Goal: Task Accomplishment & Management: Complete application form

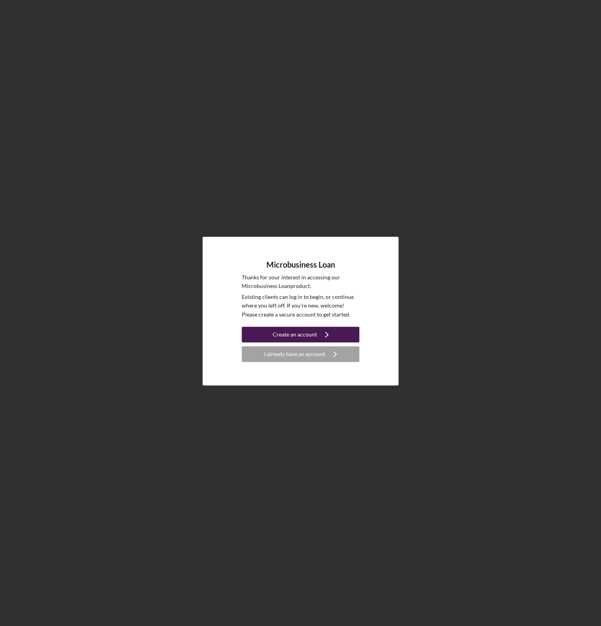
click at [298, 338] on div "Create an account" at bounding box center [295, 335] width 44 height 16
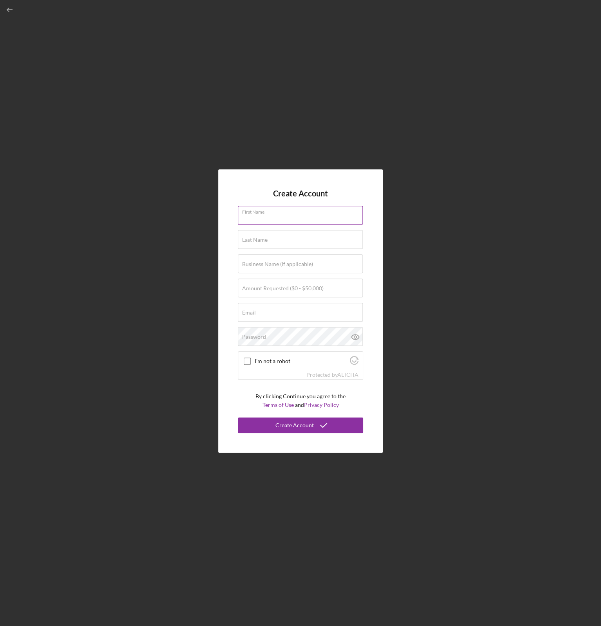
click at [290, 217] on input "First Name" at bounding box center [300, 215] width 125 height 19
type input "John"
type input "Driver"
type input "thread77@protonmail.com"
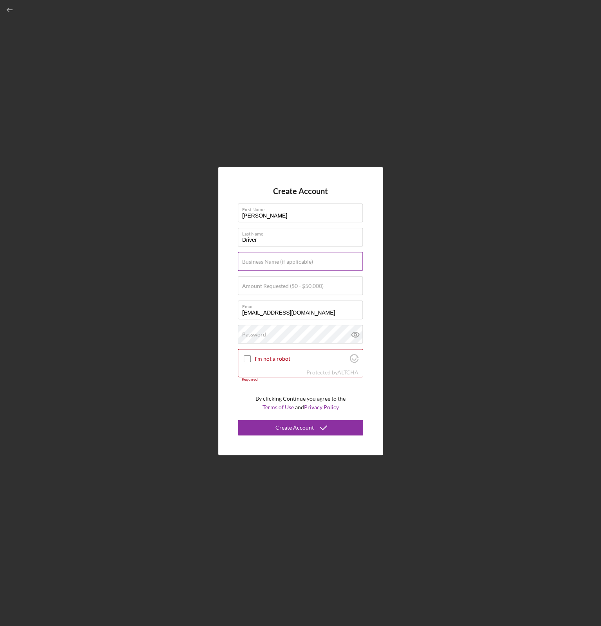
click at [295, 263] on label "Business Name (if applicable)" at bounding box center [277, 262] width 71 height 6
click at [295, 263] on input "Business Name (if applicable)" at bounding box center [300, 261] width 125 height 19
type input "Bolt Logistics LLC"
click at [282, 288] on label "Amount Requested ($0 - $50,000)" at bounding box center [282, 286] width 81 height 6
click at [282, 288] on input "Amount Requested ($0 - $50,000)" at bounding box center [300, 285] width 125 height 19
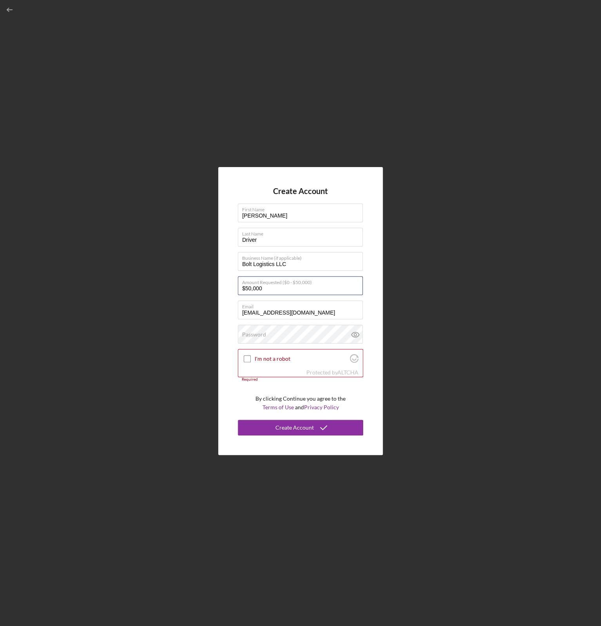
type input "$50,000"
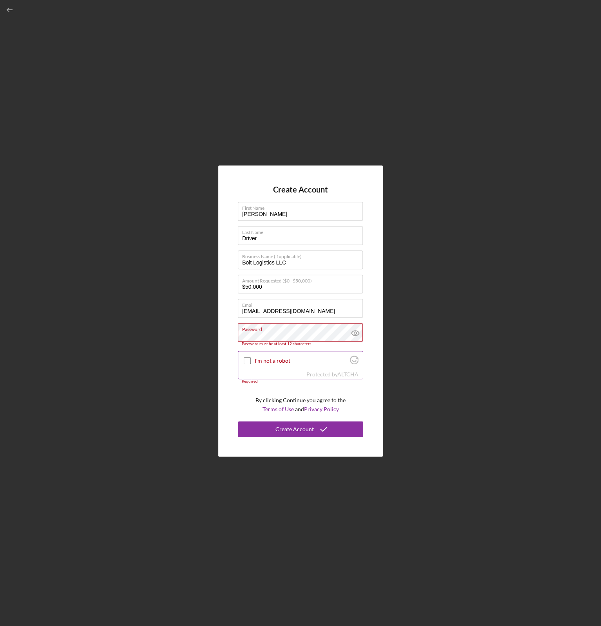
click at [243, 361] on div at bounding box center [246, 360] width 9 height 9
click at [248, 362] on input "I'm not a robot" at bounding box center [247, 360] width 7 height 7
checkbox input "true"
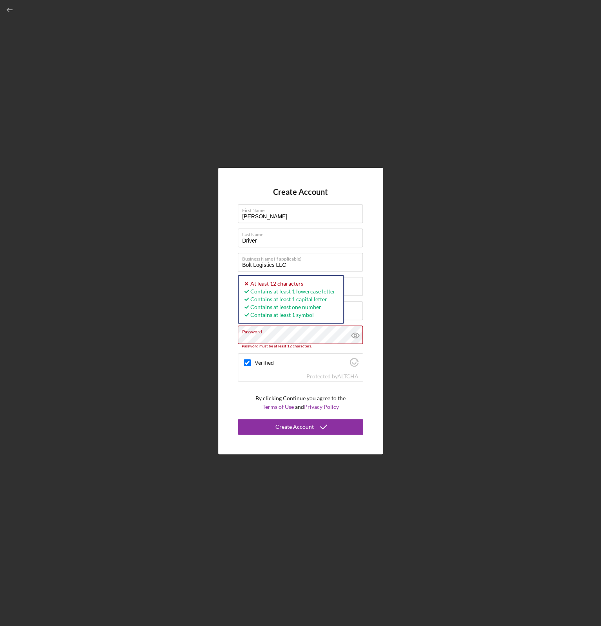
click at [166, 329] on div "Create Account First Name John Last Name Driver Business Name (if applicable) B…" at bounding box center [300, 311] width 593 height 623
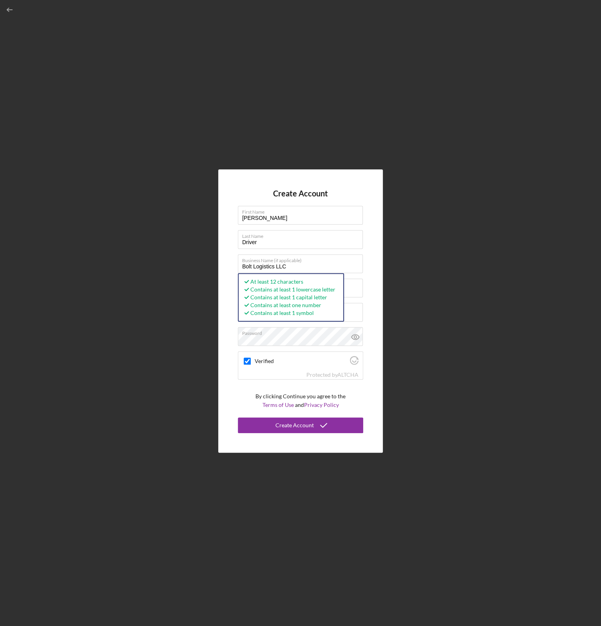
click at [370, 399] on div "Create Account First Name John Last Name Driver Business Name (if applicable) B…" at bounding box center [300, 311] width 164 height 283
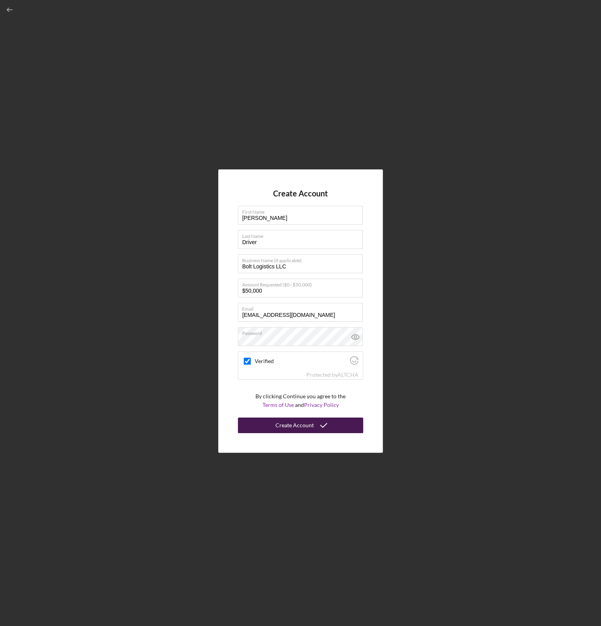
click at [338, 422] on button "Create Account" at bounding box center [300, 426] width 125 height 16
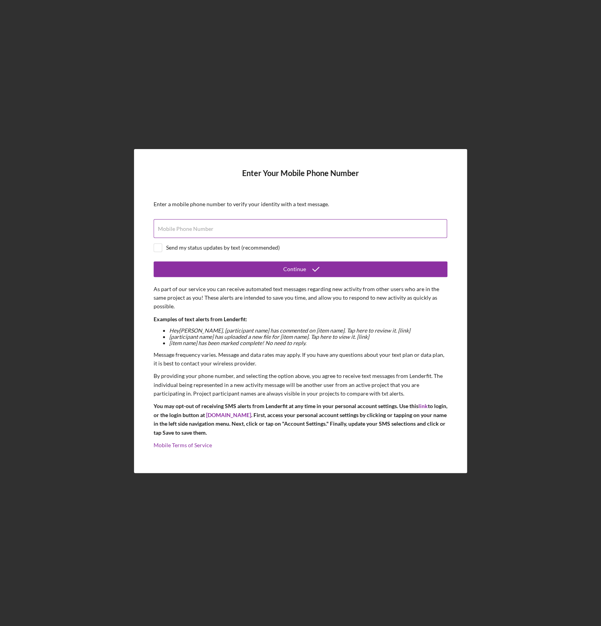
click at [203, 226] on label "Mobile Phone Number" at bounding box center [186, 229] width 56 height 6
click at [203, 226] on input "Mobile Phone Number" at bounding box center [299, 228] width 293 height 19
type input "(864) 828-2135"
click at [157, 242] on form "Enter Your Mobile Phone Number Enter a mobile phone number to verify your ident…" at bounding box center [300, 311] width 294 height 285
click at [160, 247] on input "checkbox" at bounding box center [158, 248] width 8 height 8
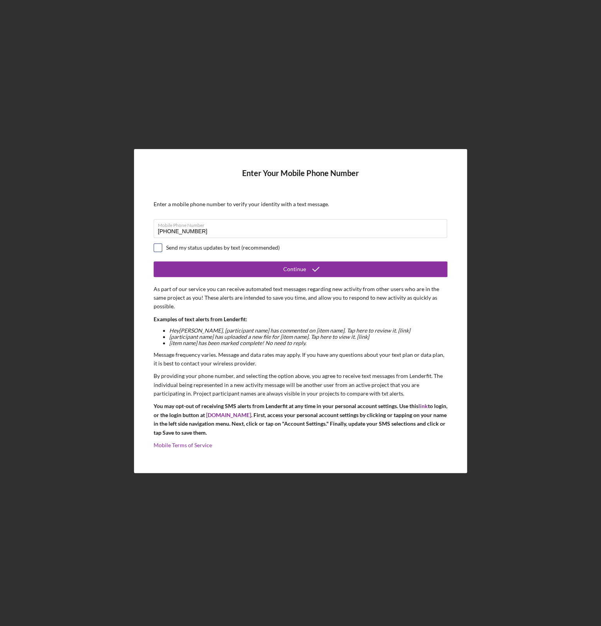
checkbox input "true"
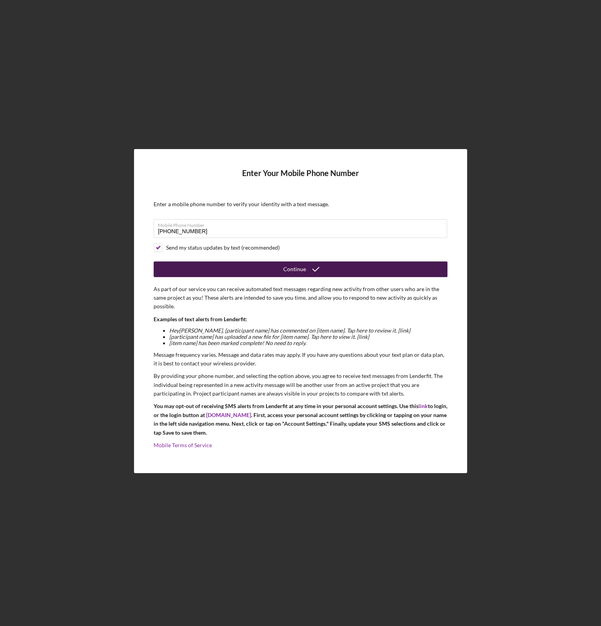
click at [250, 269] on button "Continue" at bounding box center [300, 270] width 294 height 16
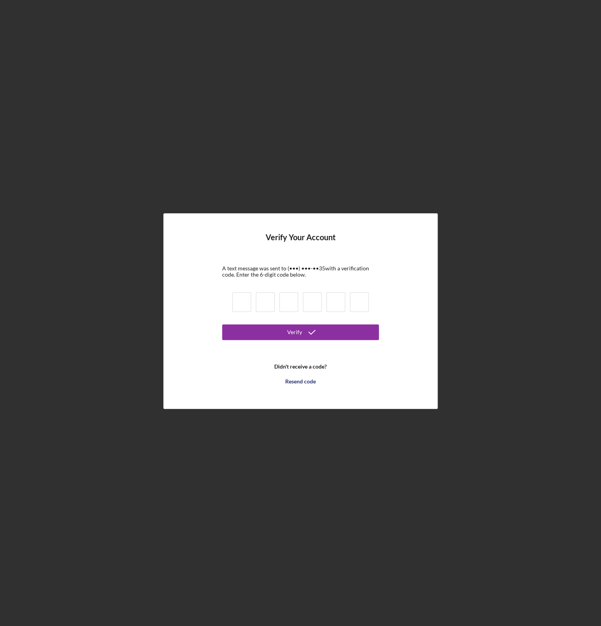
click at [245, 306] on input at bounding box center [241, 302] width 19 height 20
type input "2"
type input "5"
type input "6"
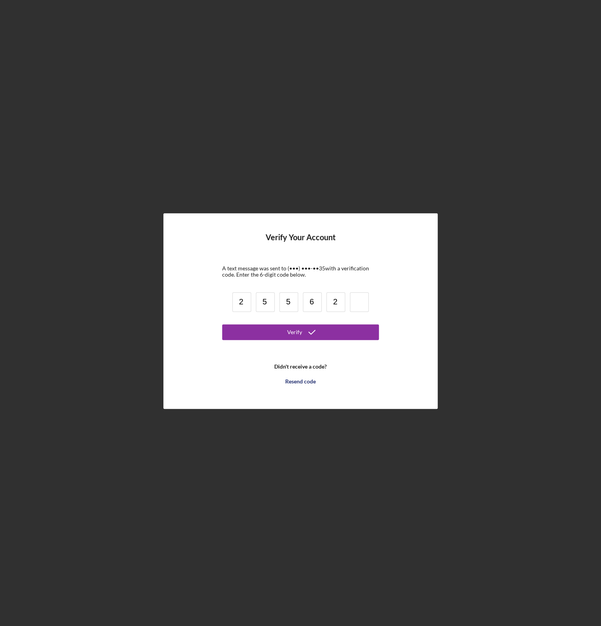
type input "2"
type input "0"
click at [371, 333] on button "Verify" at bounding box center [300, 333] width 157 height 16
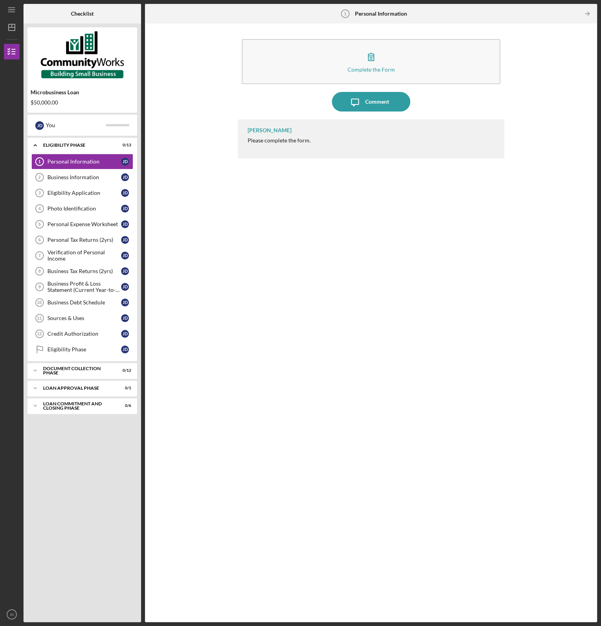
drag, startPoint x: 341, startPoint y: 378, endPoint x: 348, endPoint y: 321, distance: 57.3
click at [348, 321] on div "Matt Rivera Please complete the form." at bounding box center [371, 364] width 266 height 491
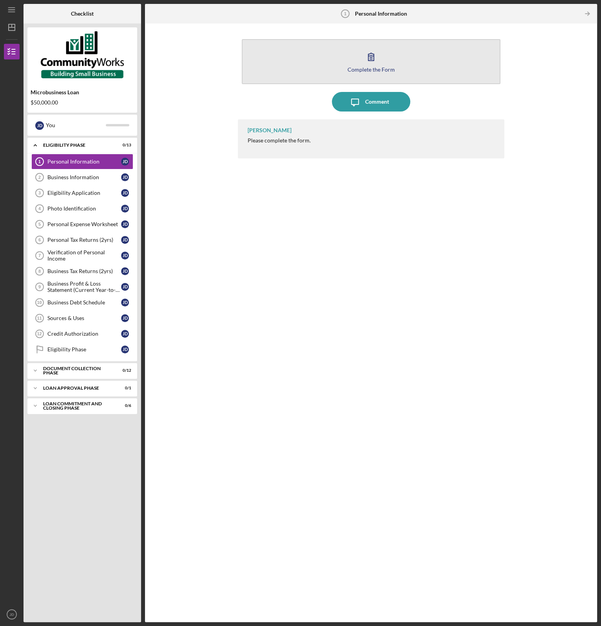
click at [368, 59] on icon "button" at bounding box center [370, 56] width 5 height 7
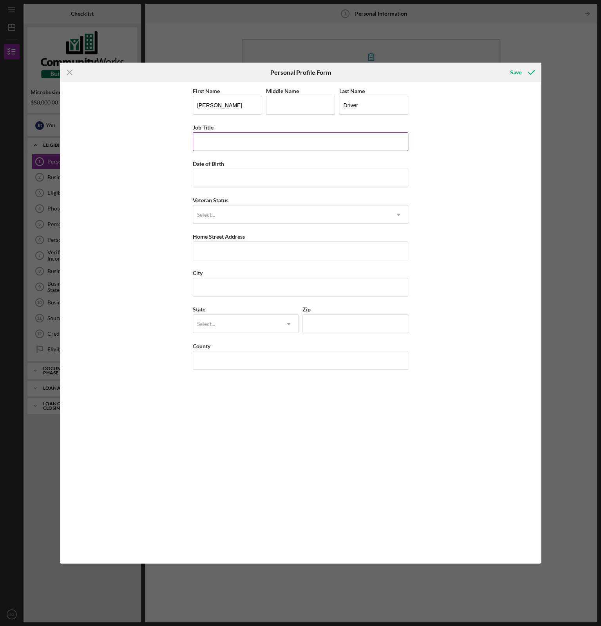
click at [258, 141] on input "Job Title" at bounding box center [300, 141] width 215 height 19
click at [293, 106] on input "Middle Name" at bounding box center [300, 105] width 69 height 19
type input "Lee"
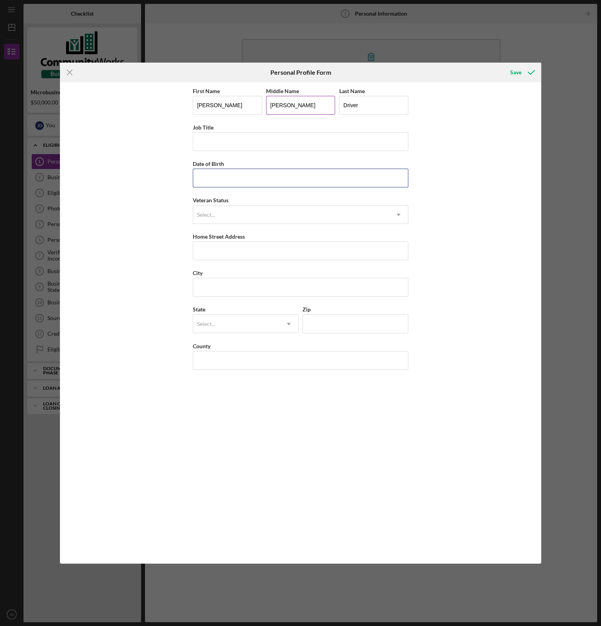
type input "01/12/1988"
type input "2 Audubon Pl"
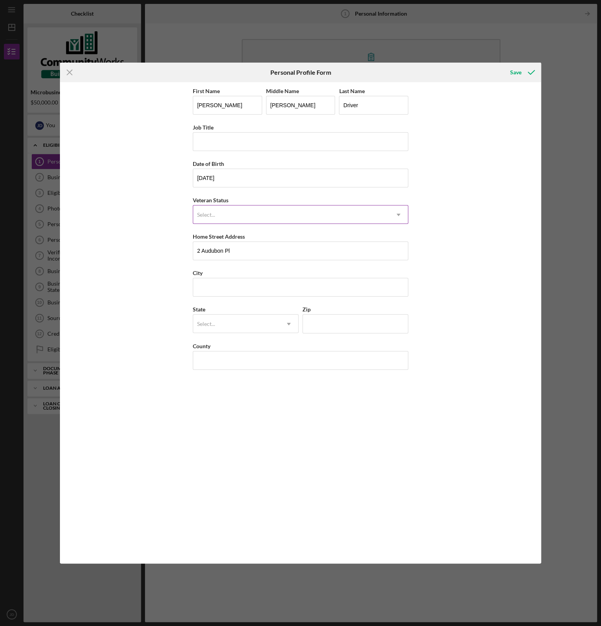
click at [262, 211] on div "Select..." at bounding box center [291, 215] width 196 height 18
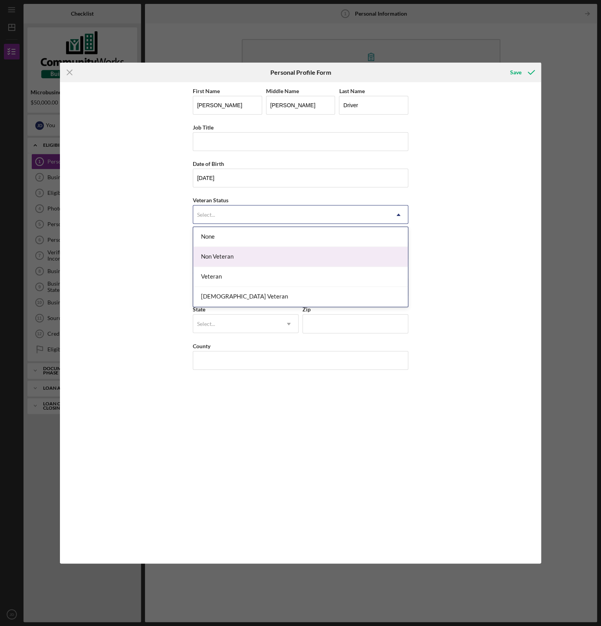
click at [254, 259] on div "Non Veteran" at bounding box center [300, 257] width 215 height 20
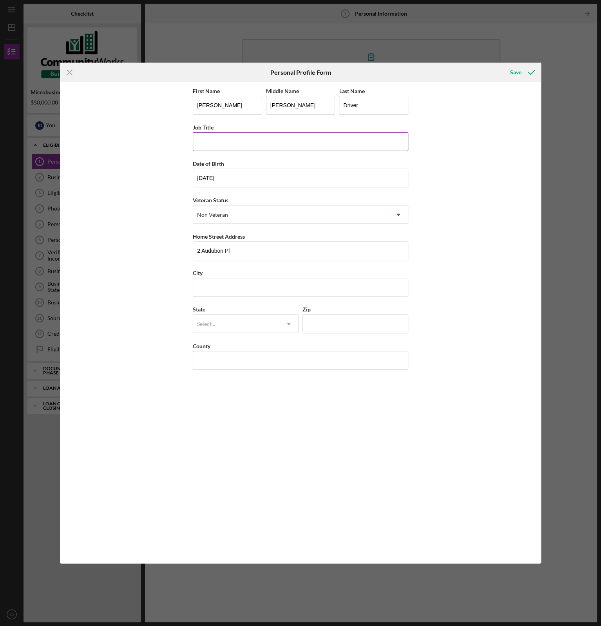
click at [235, 139] on input "Job Title" at bounding box center [300, 141] width 215 height 19
click at [221, 285] on input "City" at bounding box center [300, 287] width 215 height 19
type input "Iva"
type input "29655"
type input "SC"
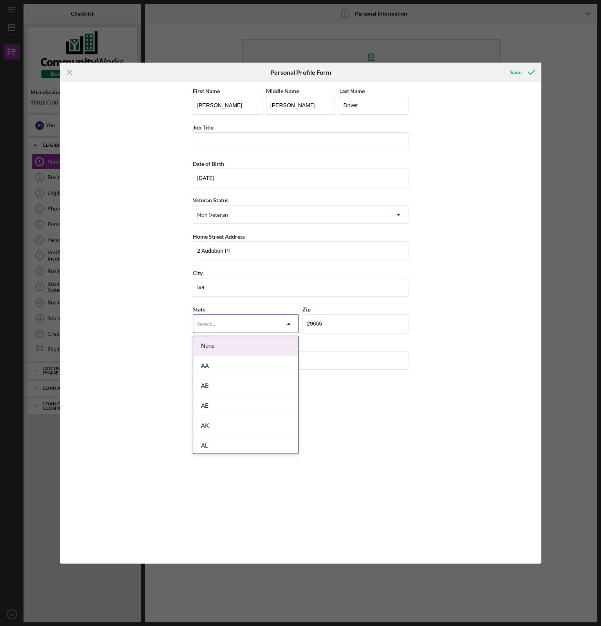
click at [241, 321] on div "Select..." at bounding box center [236, 324] width 86 height 18
click at [238, 365] on div "SC" at bounding box center [245, 371] width 105 height 20
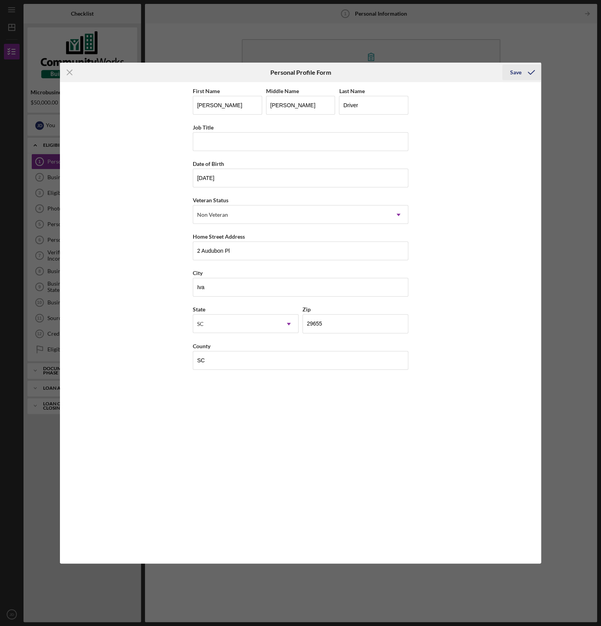
click at [518, 74] on div "Save" at bounding box center [515, 73] width 11 height 16
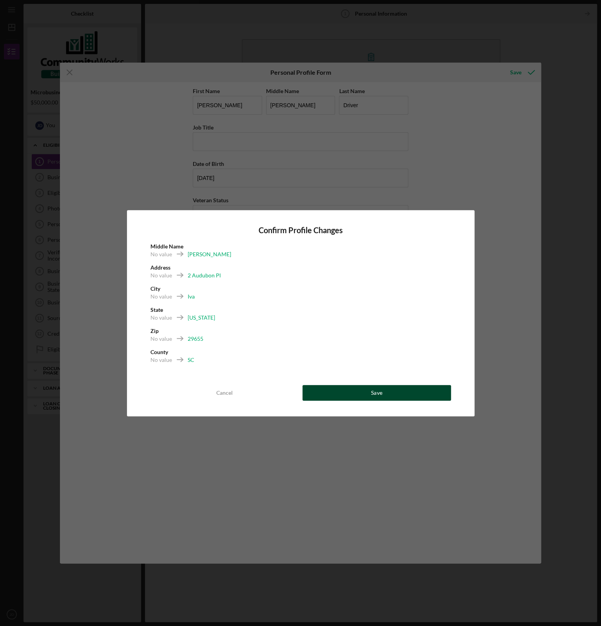
click at [386, 397] on button "Save" at bounding box center [376, 393] width 148 height 16
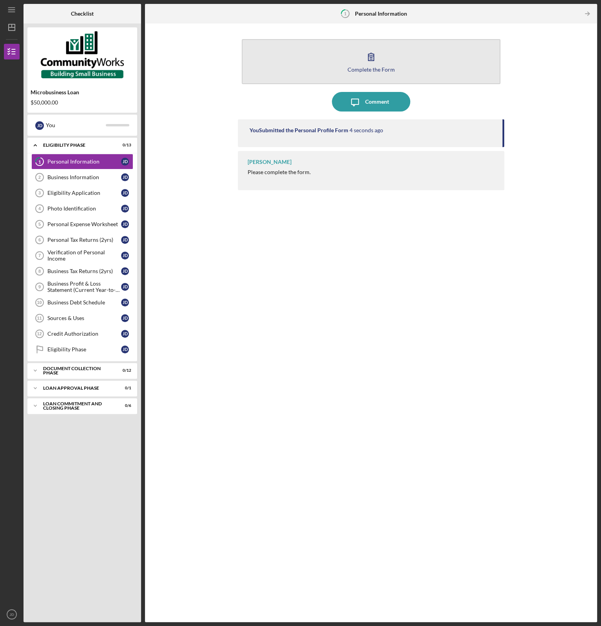
click at [370, 60] on icon "button" at bounding box center [371, 57] width 20 height 20
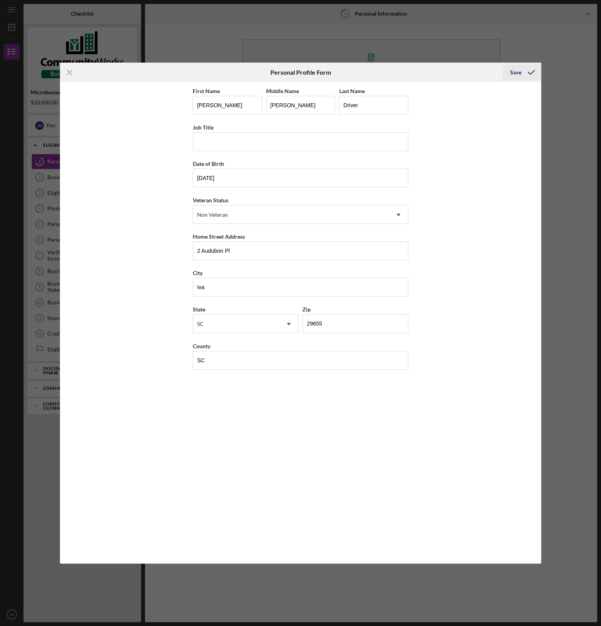
click at [518, 73] on div "Save" at bounding box center [515, 73] width 11 height 16
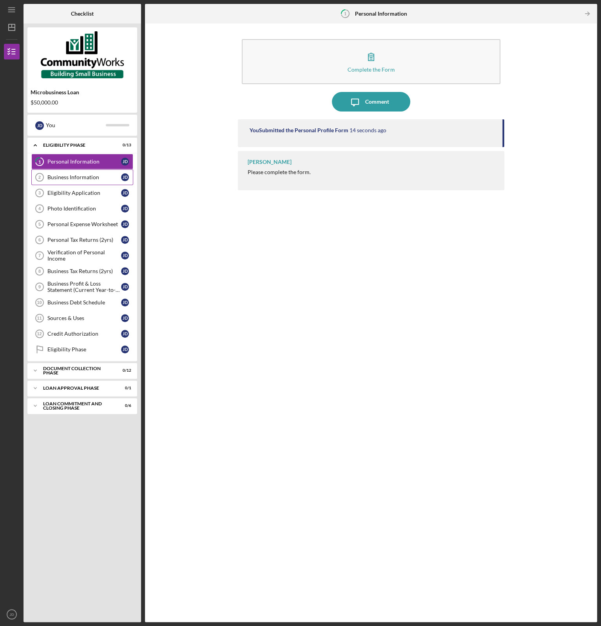
click at [81, 178] on div "Business Information" at bounding box center [84, 177] width 74 height 6
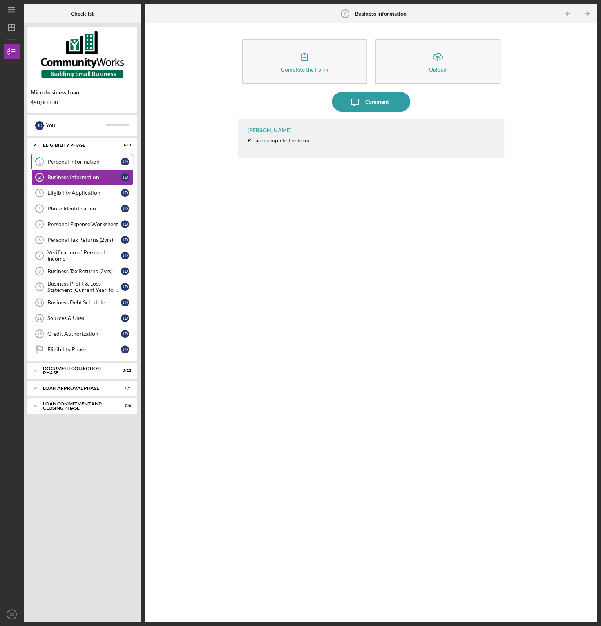
click at [88, 162] on div "Personal Information" at bounding box center [84, 162] width 74 height 6
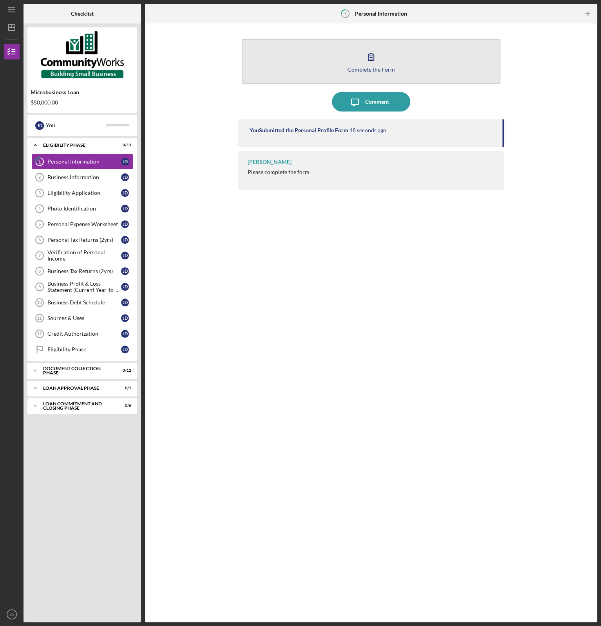
click at [423, 68] on button "Complete the Form Form" at bounding box center [371, 61] width 258 height 45
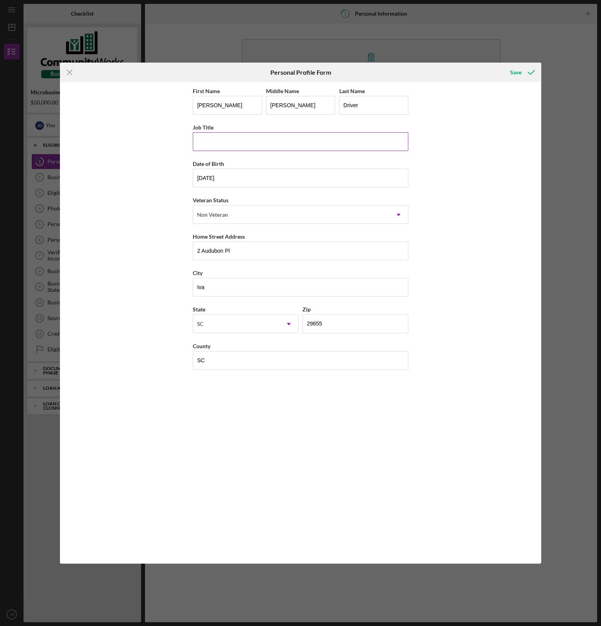
click at [239, 133] on input "Job Title" at bounding box center [300, 141] width 215 height 19
type input "Owner"
click at [518, 70] on div "Save" at bounding box center [515, 73] width 11 height 16
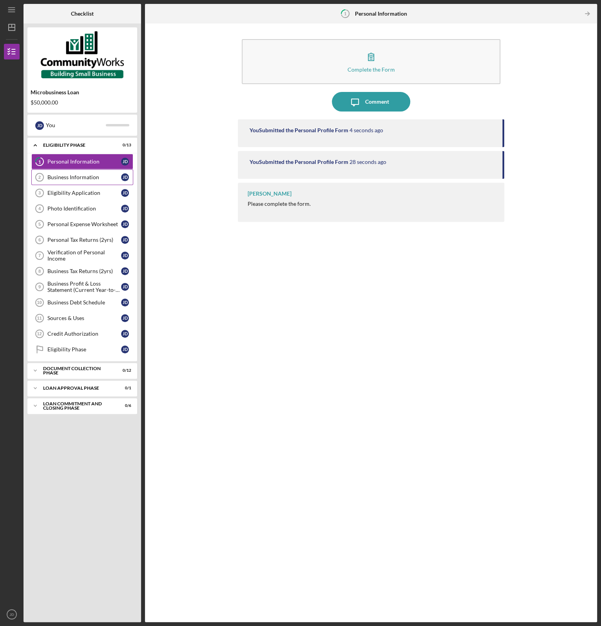
click at [96, 181] on link "Business Information 2 Business Information J D" at bounding box center [82, 178] width 102 height 16
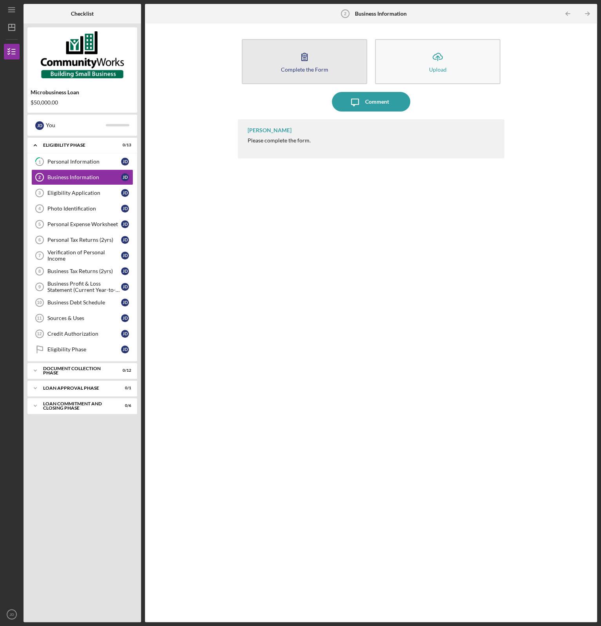
click at [326, 70] on div "Complete the Form" at bounding box center [303, 70] width 47 height 6
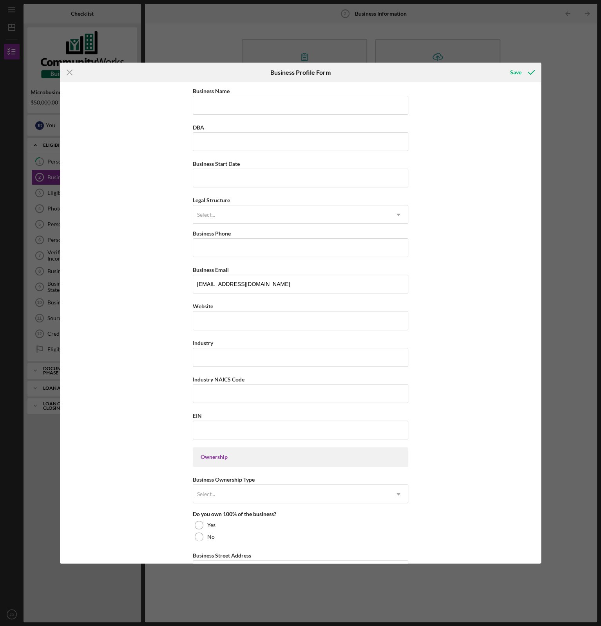
click at [296, 116] on div "Business Name DBA Business Start Date Legal Structure Select... Icon/Dropdown A…" at bounding box center [300, 482] width 215 height 793
click at [296, 106] on input "Business Name" at bounding box center [300, 105] width 215 height 19
type input "Bolt Logistics LLC"
click at [280, 140] on input "DBA" at bounding box center [300, 141] width 215 height 19
click at [277, 177] on input "Business Start Date" at bounding box center [300, 178] width 215 height 19
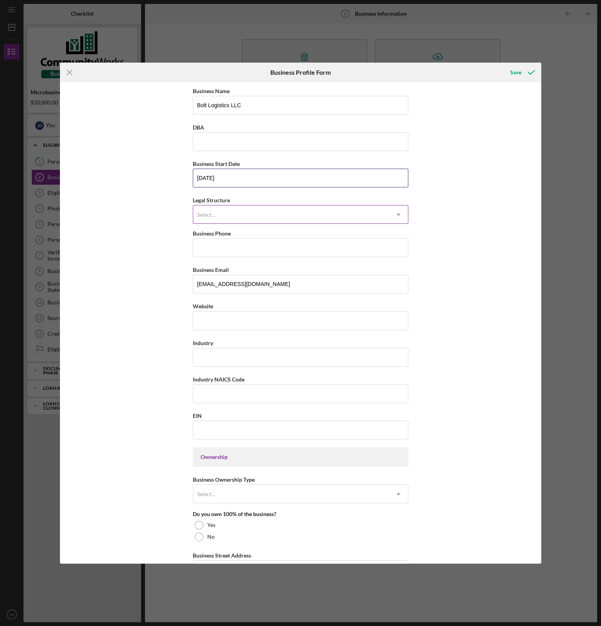
type input "02/22/2022"
click at [260, 213] on div "Select..." at bounding box center [291, 215] width 196 height 18
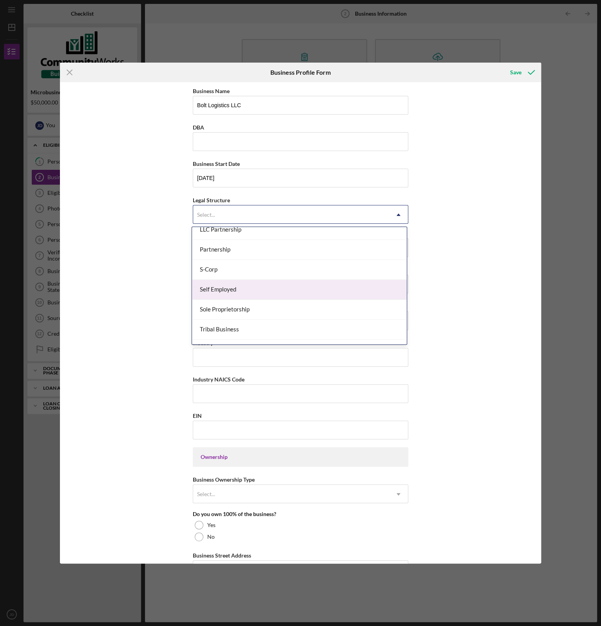
scroll to position [141, 0]
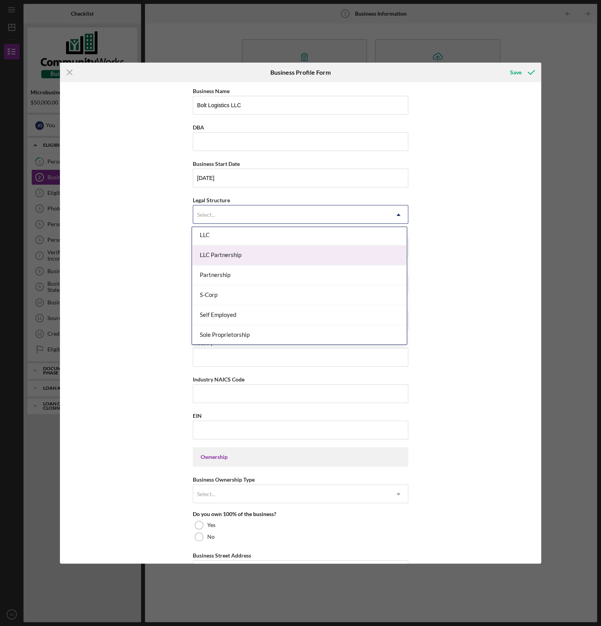
click at [256, 260] on div "LLC Partnership" at bounding box center [299, 255] width 215 height 20
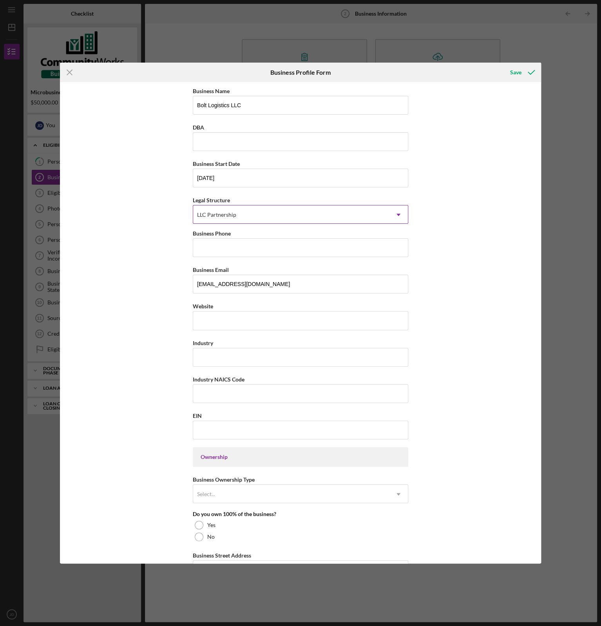
click at [244, 216] on div "LLC Partnership" at bounding box center [291, 215] width 196 height 18
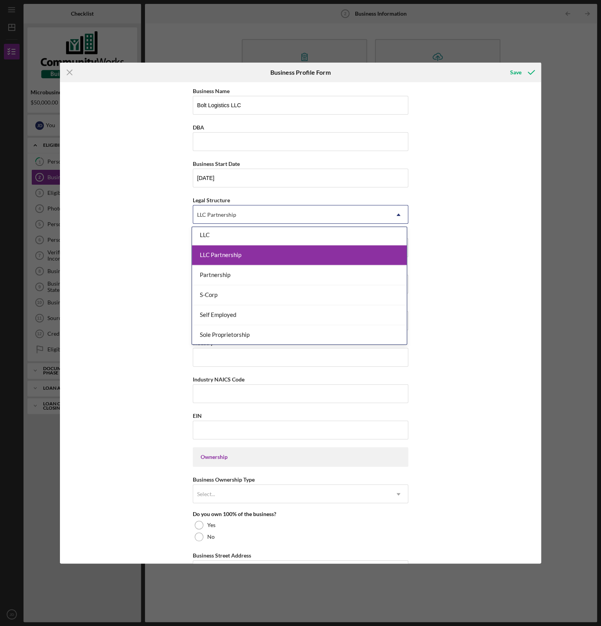
click at [292, 254] on div "LLC Partnership" at bounding box center [299, 255] width 215 height 20
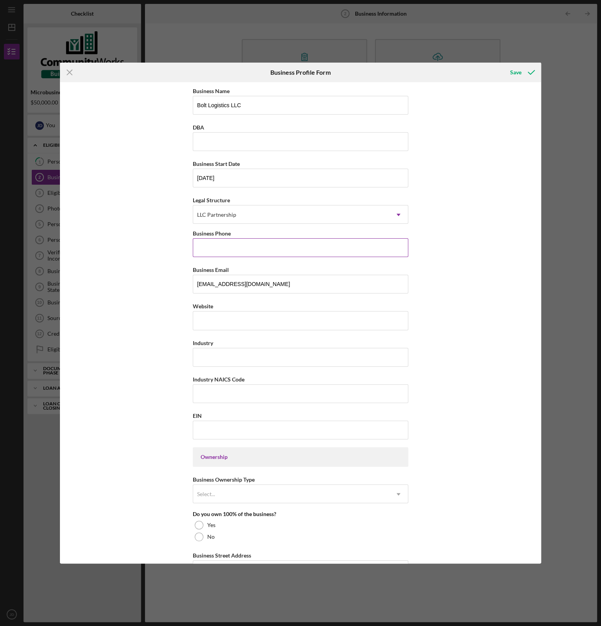
click at [261, 249] on input "Business Phone" at bounding box center [300, 247] width 215 height 19
type input "(864) 828-2135"
type input "2 Audubon Pl"
type input "Iva"
type input "29655"
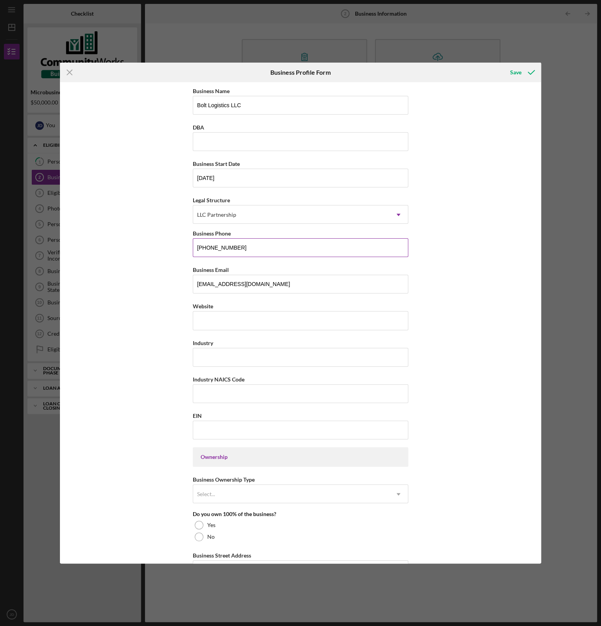
type input "SC"
click at [246, 313] on input "Website" at bounding box center [300, 320] width 215 height 19
type input "2"
type input "www.tryveris.com"
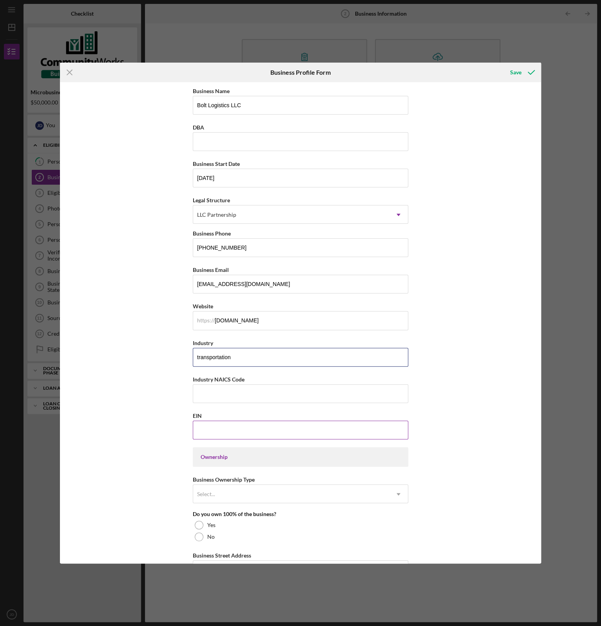
type input "transportation"
click at [247, 426] on input "EIN" at bounding box center [300, 430] width 215 height 19
type input "38-4216030"
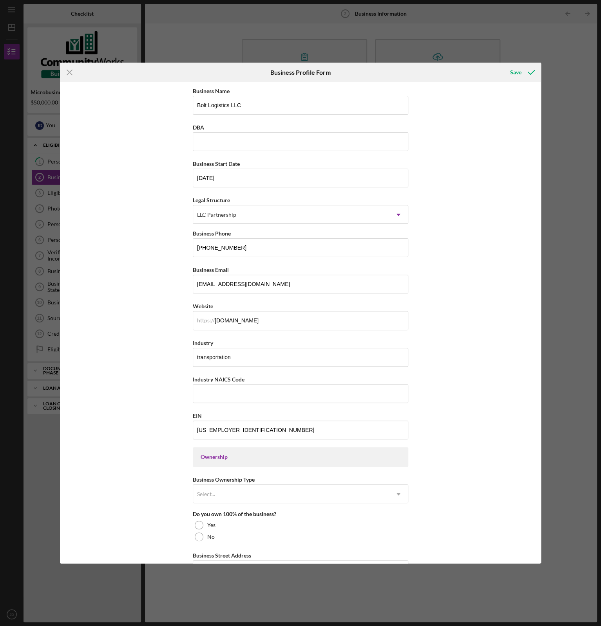
click at [523, 444] on div "Business Name Bolt Logistics LLC DBA Business Start Date 02/22/2022 Legal Struc…" at bounding box center [300, 323] width 480 height 482
click at [313, 496] on div "Select..." at bounding box center [291, 494] width 196 height 18
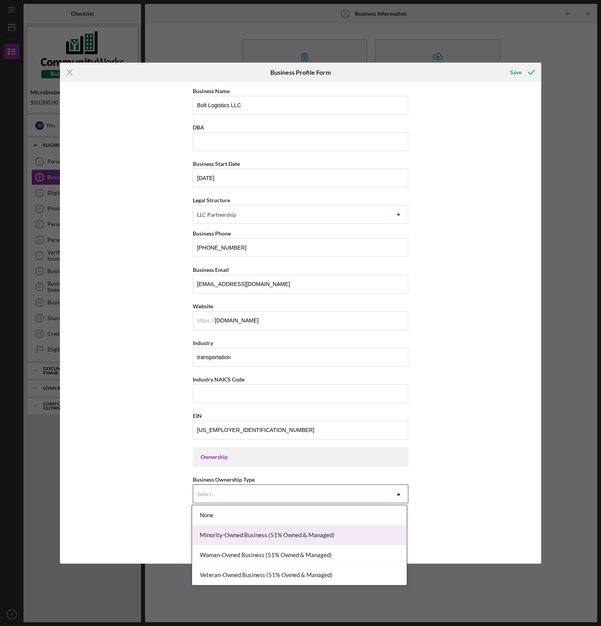
click at [351, 536] on div "Minority-Owned Business (51% Owned & Managed)" at bounding box center [299, 535] width 215 height 20
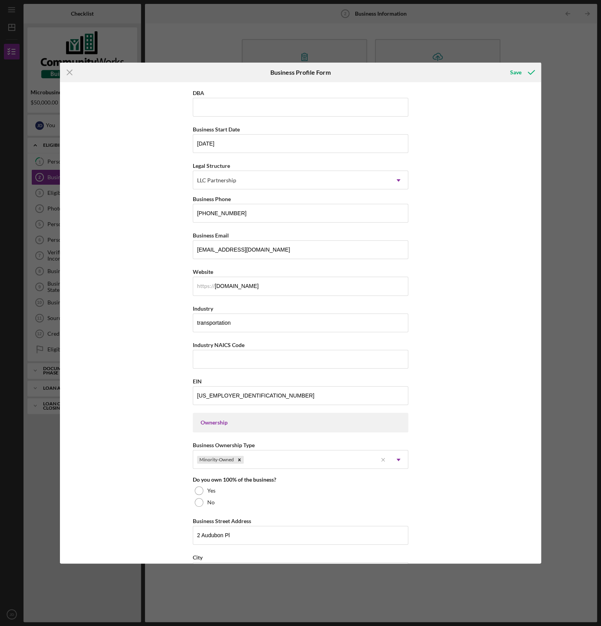
scroll to position [39, 0]
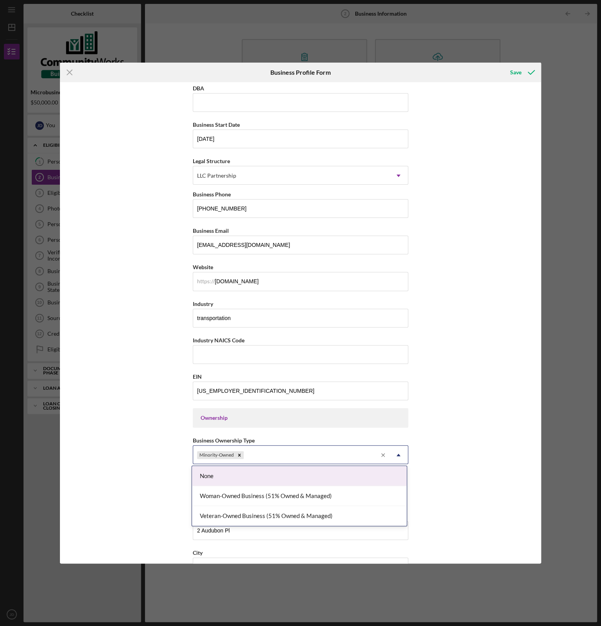
click at [385, 457] on icon "Icon/Menu Close" at bounding box center [383, 455] width 12 height 12
click at [342, 473] on div "None" at bounding box center [299, 476] width 215 height 20
click at [307, 455] on div "Select..." at bounding box center [291, 455] width 196 height 18
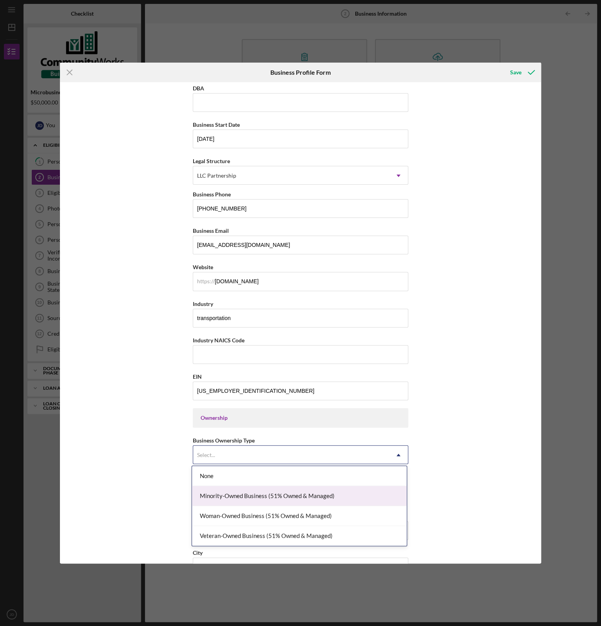
click at [335, 491] on div "Minority-Owned Business (51% Owned & Managed)" at bounding box center [299, 496] width 215 height 20
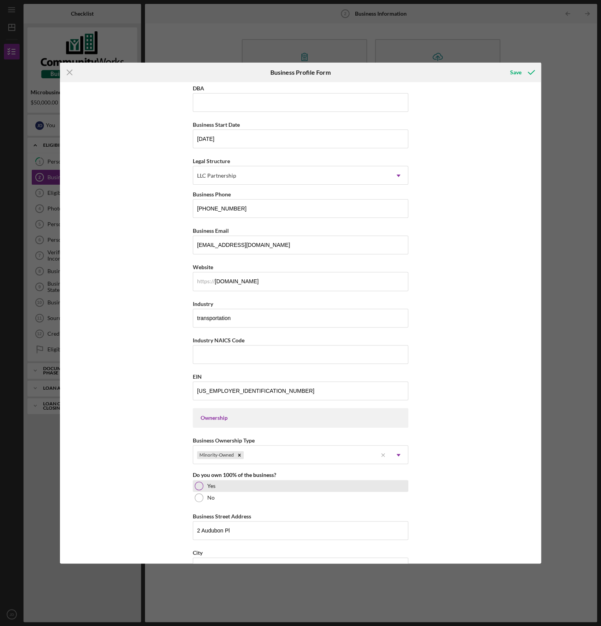
click at [196, 484] on div at bounding box center [199, 486] width 9 height 9
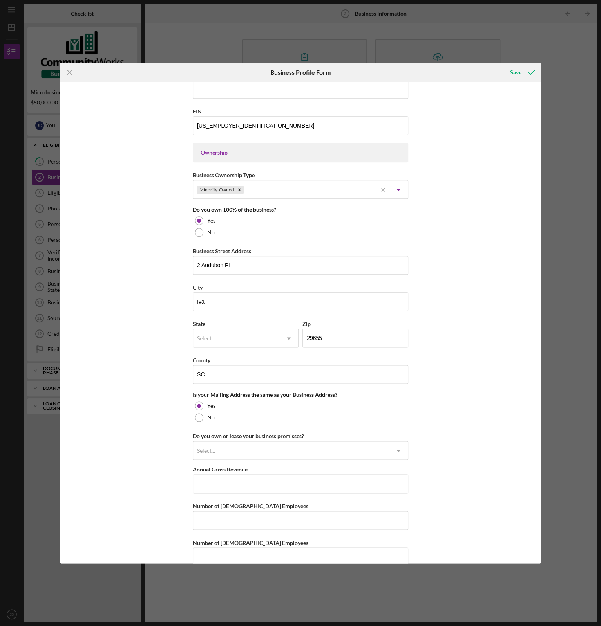
scroll to position [313, 0]
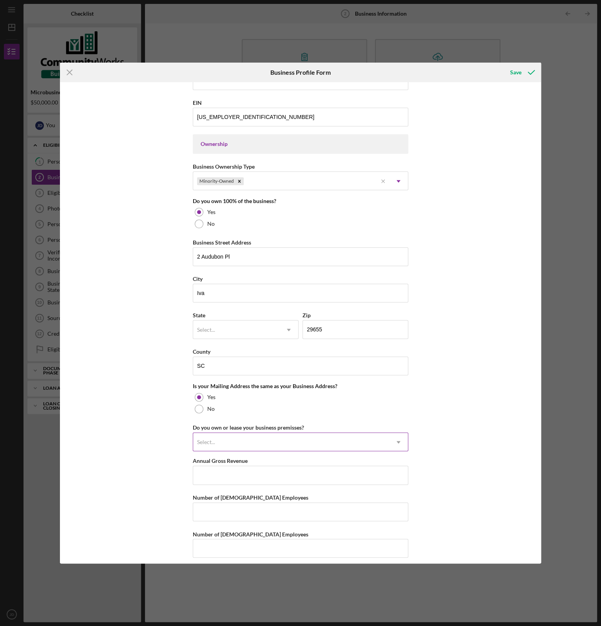
click at [287, 444] on div "Select..." at bounding box center [291, 442] width 196 height 18
drag, startPoint x: 287, startPoint y: 444, endPoint x: 269, endPoint y: 434, distance: 20.5
click at [269, 434] on div "Select..." at bounding box center [291, 442] width 196 height 18
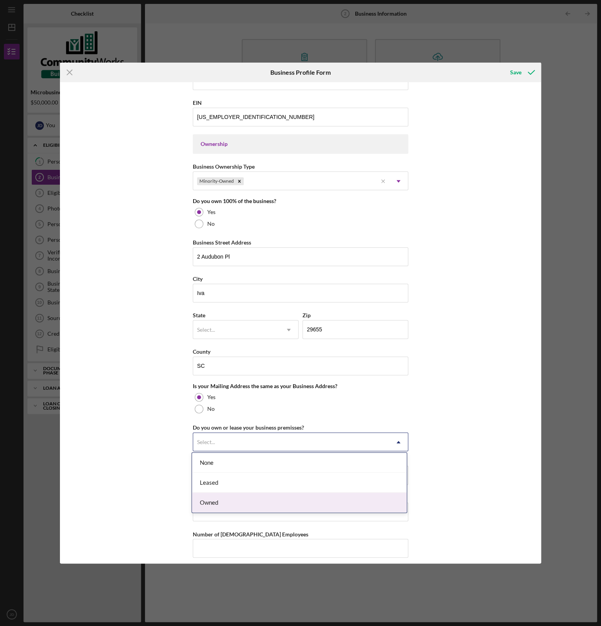
click at [238, 504] on div "Owned" at bounding box center [299, 503] width 215 height 20
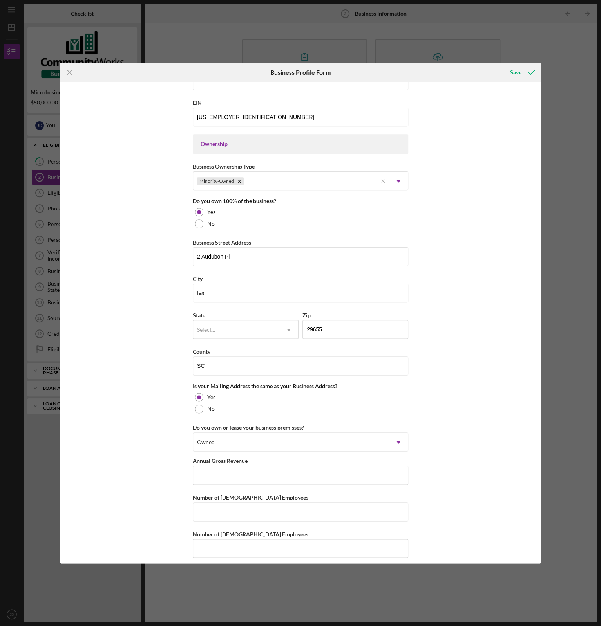
scroll to position [316, 0]
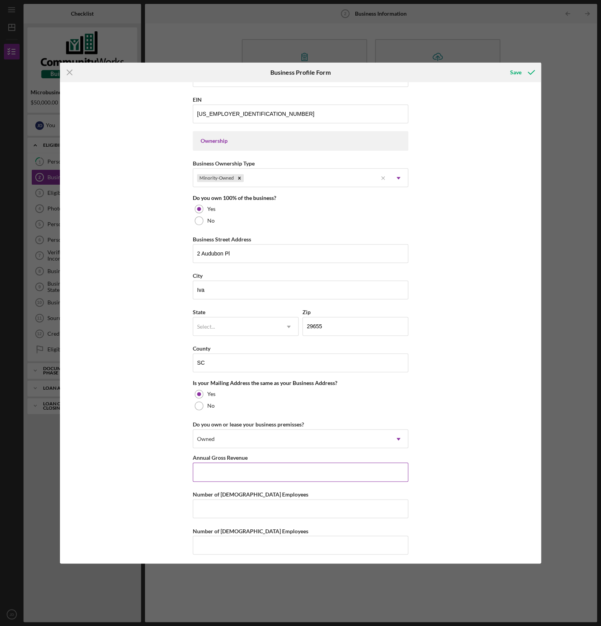
click at [254, 464] on input "Annual Gross Revenue" at bounding box center [300, 472] width 215 height 19
type input "$84,000"
click at [249, 509] on input "Number of Full-Time Employees" at bounding box center [300, 509] width 215 height 19
type input "1"
click at [250, 543] on input "Number of Part-Time Employees" at bounding box center [300, 545] width 215 height 19
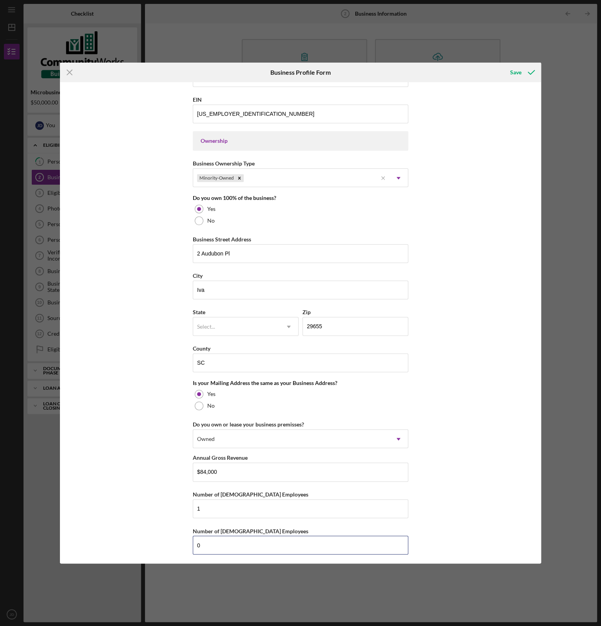
type input "0"
click at [520, 478] on div "Business Name Bolt Logistics LLC DBA Business Start Date 02/22/2022 Legal Struc…" at bounding box center [300, 323] width 480 height 482
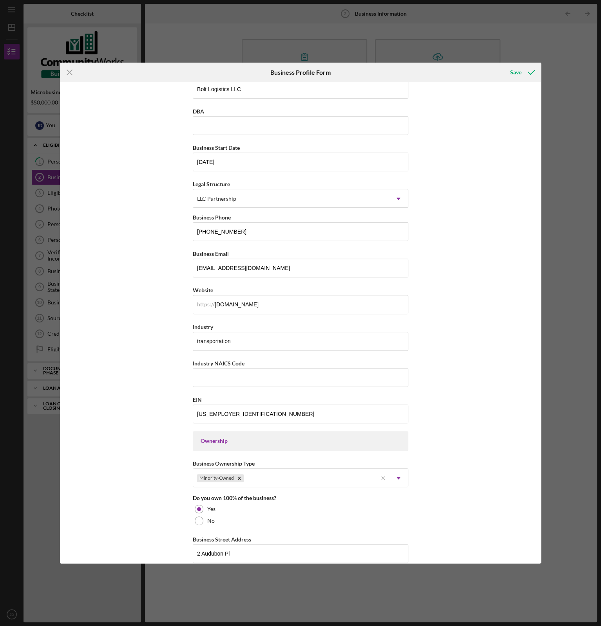
scroll to position [0, 0]
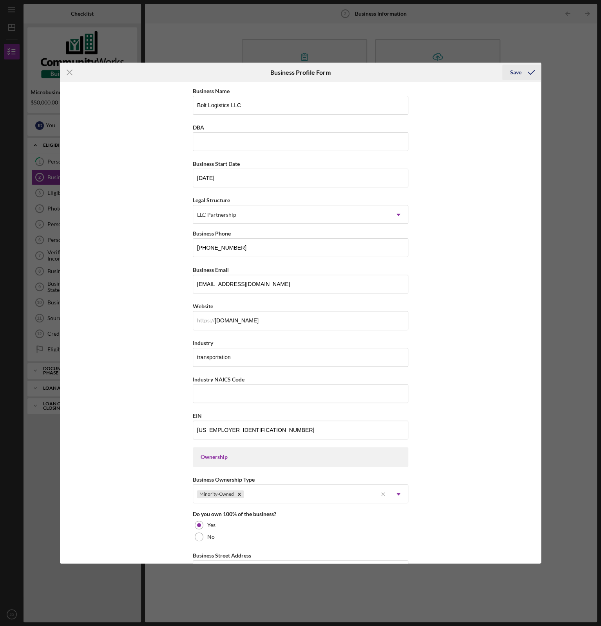
click at [512, 73] on div "Save" at bounding box center [515, 73] width 11 height 16
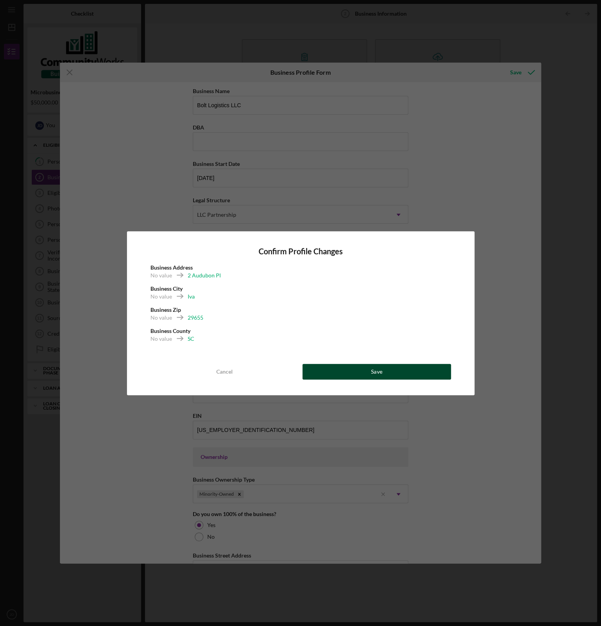
click at [406, 371] on button "Save" at bounding box center [376, 372] width 148 height 16
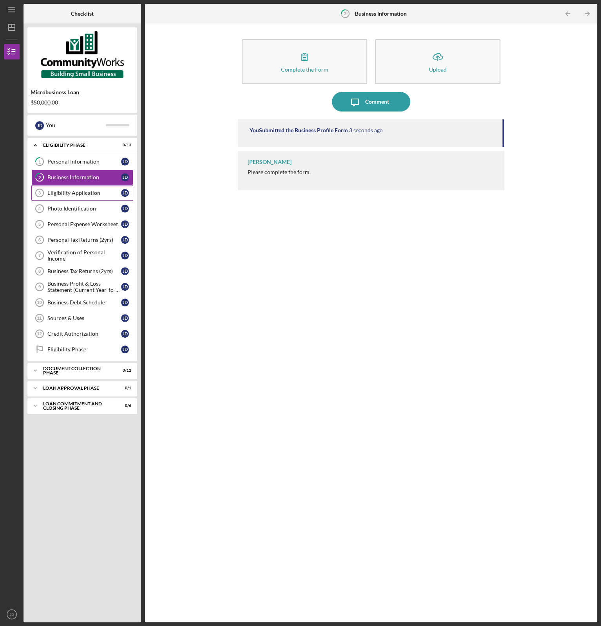
click at [87, 195] on div "Eligibility Application" at bounding box center [84, 193] width 74 height 6
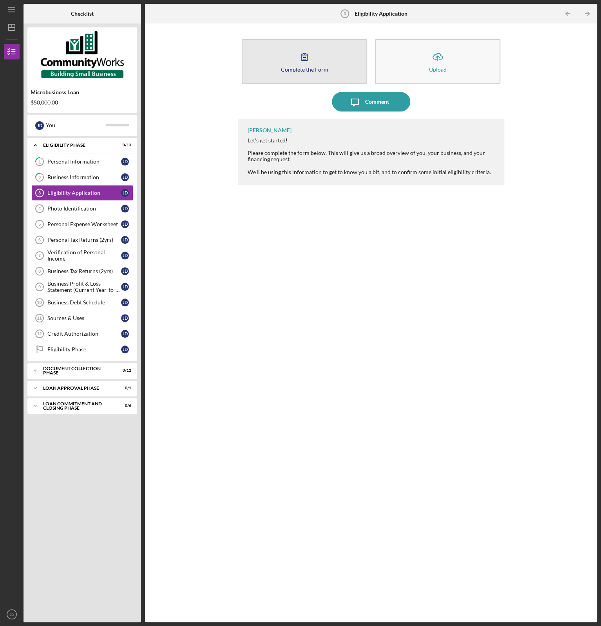
click at [301, 69] on div "Complete the Form" at bounding box center [303, 70] width 47 height 6
click at [318, 58] on button "Complete the Form Form" at bounding box center [304, 61] width 125 height 45
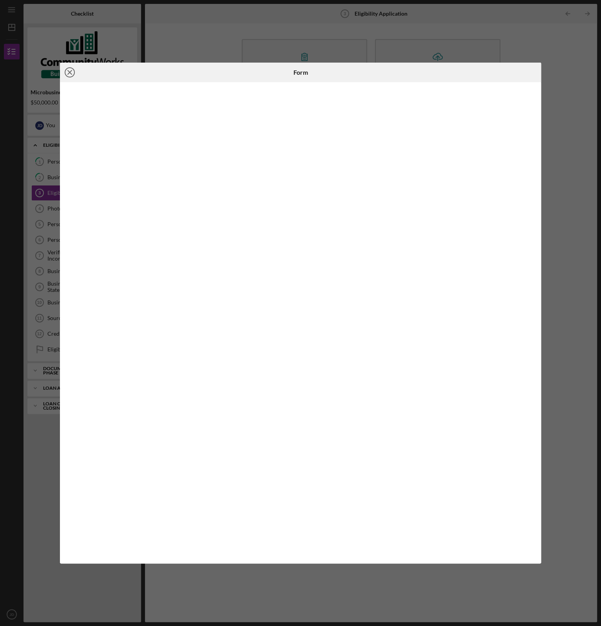
click at [75, 71] on icon "Icon/Close" at bounding box center [70, 73] width 20 height 20
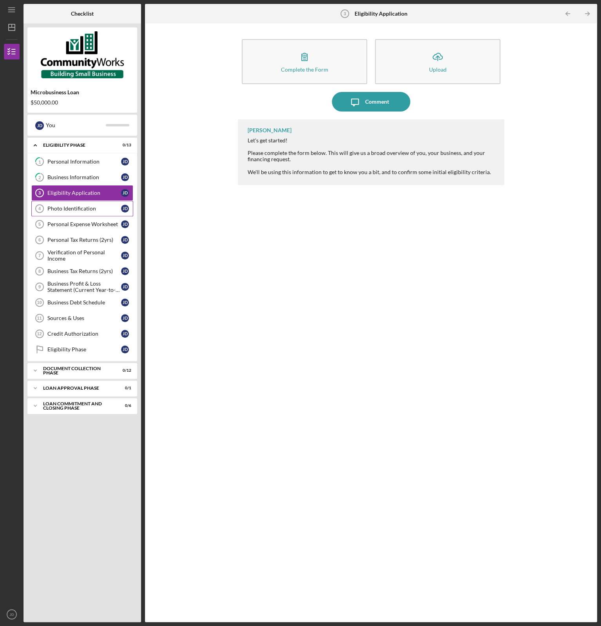
click at [87, 209] on div "Photo Identification" at bounding box center [84, 209] width 74 height 6
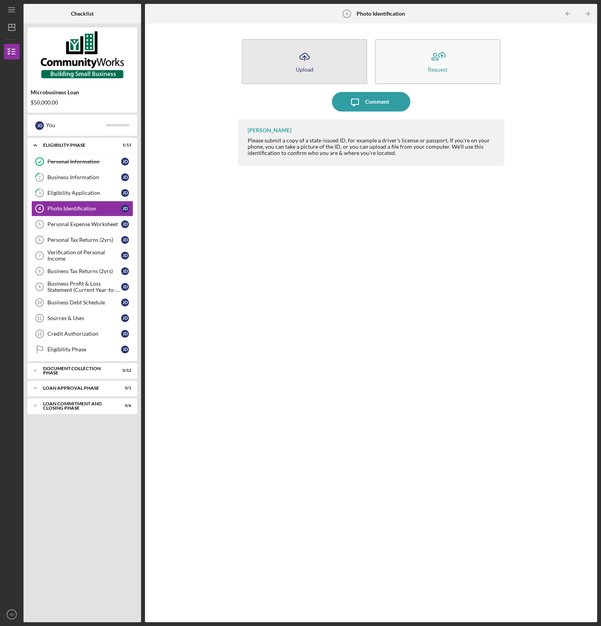
click at [334, 78] on button "Icon/Upload Upload" at bounding box center [304, 61] width 125 height 45
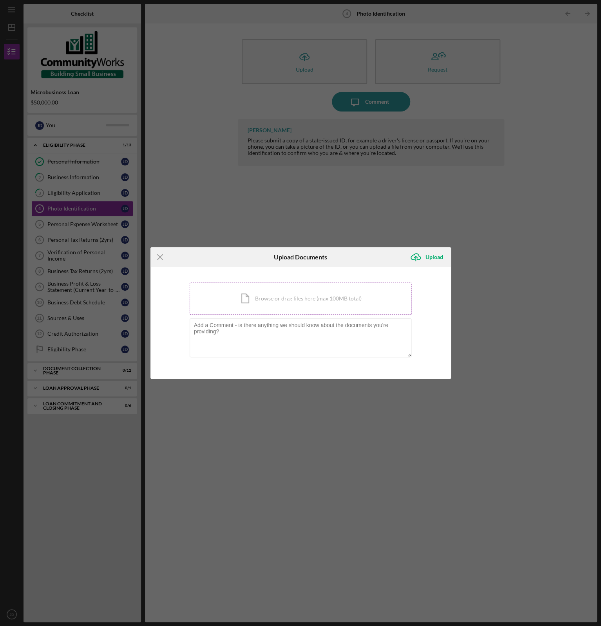
click at [294, 302] on div "Icon/Document Browse or drag files here (max 100MB total) Tap to choose files o…" at bounding box center [301, 299] width 222 height 32
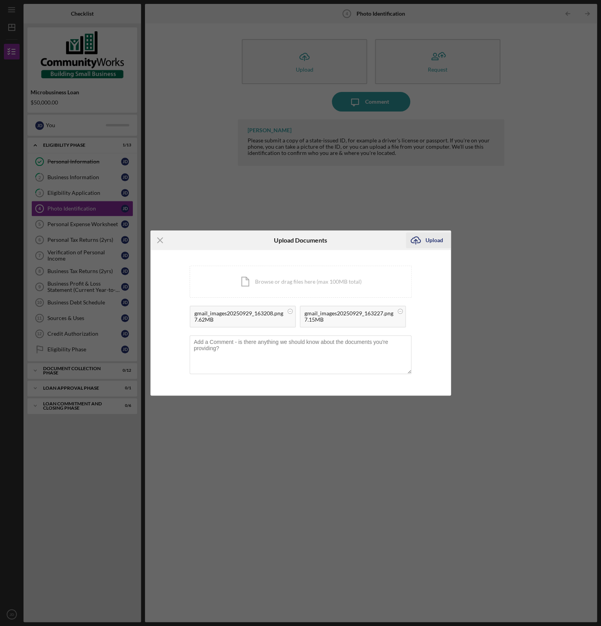
click at [430, 244] on div "Upload" at bounding box center [434, 241] width 18 height 16
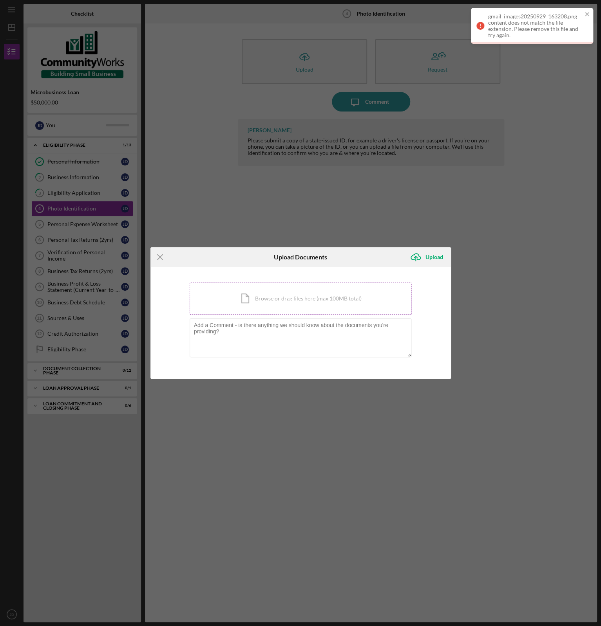
click at [312, 301] on div "Icon/Document Browse or drag files here (max 100MB total) Tap to choose files o…" at bounding box center [301, 299] width 222 height 32
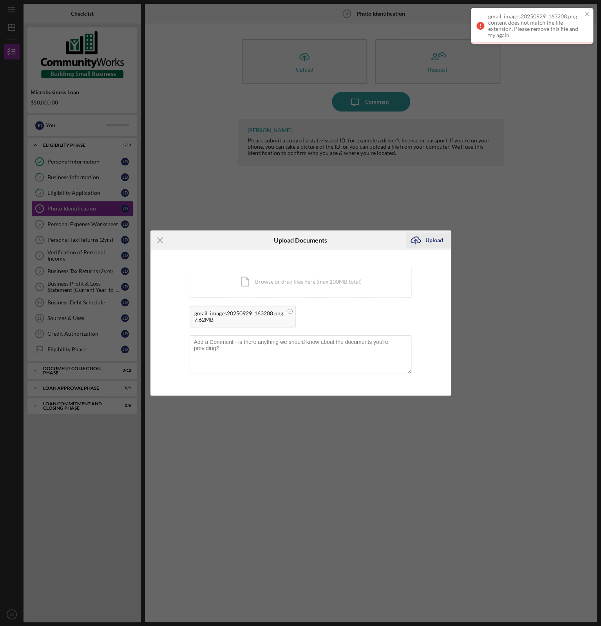
click at [426, 240] on div "Upload" at bounding box center [434, 241] width 18 height 16
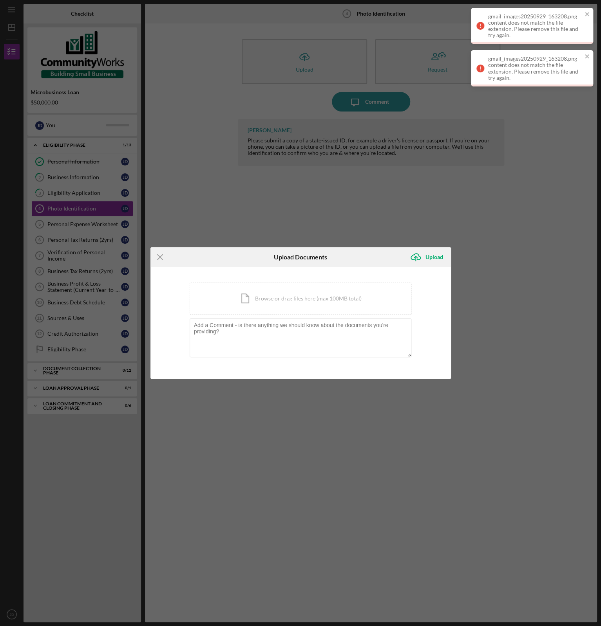
drag, startPoint x: 426, startPoint y: 240, endPoint x: 414, endPoint y: 219, distance: 24.5
click at [414, 219] on div "Icon/Menu Close Upload Documents Icon/Upload Upload You're uploading documents …" at bounding box center [300, 313] width 601 height 626
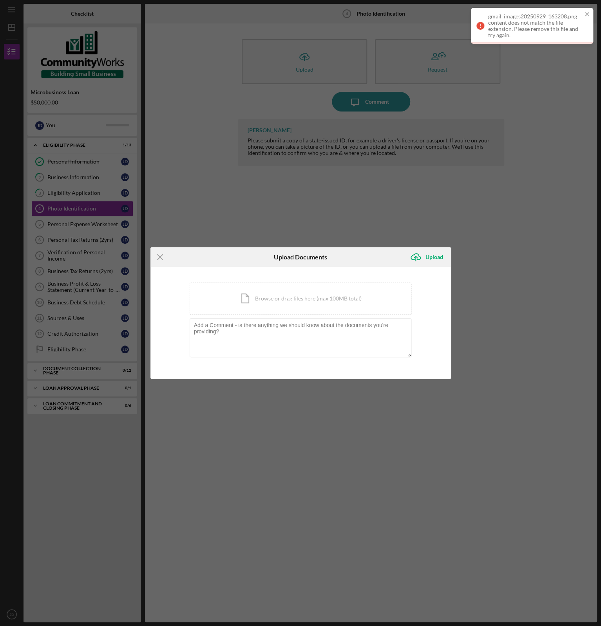
click at [452, 216] on div "Icon/Menu Close Upload Documents Icon/Upload Upload You're uploading documents …" at bounding box center [300, 313] width 601 height 626
click at [451, 206] on div "Icon/Menu Close Upload Documents Icon/Upload Upload You're uploading documents …" at bounding box center [300, 313] width 601 height 626
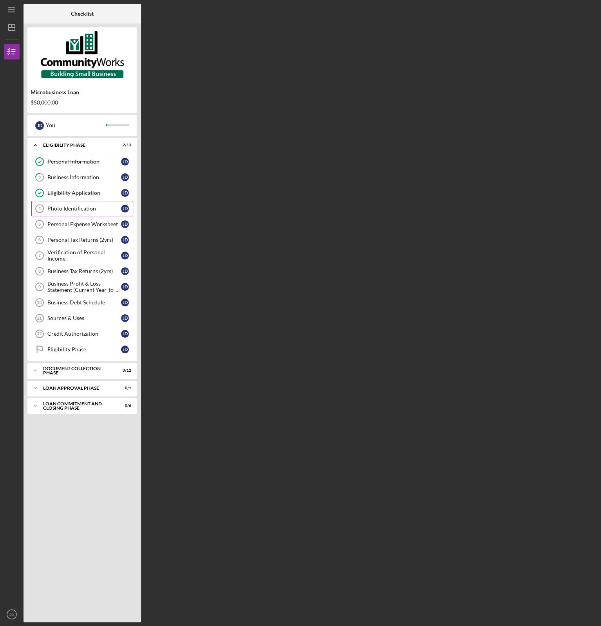
click at [90, 211] on div "Photo Identification" at bounding box center [84, 209] width 74 height 6
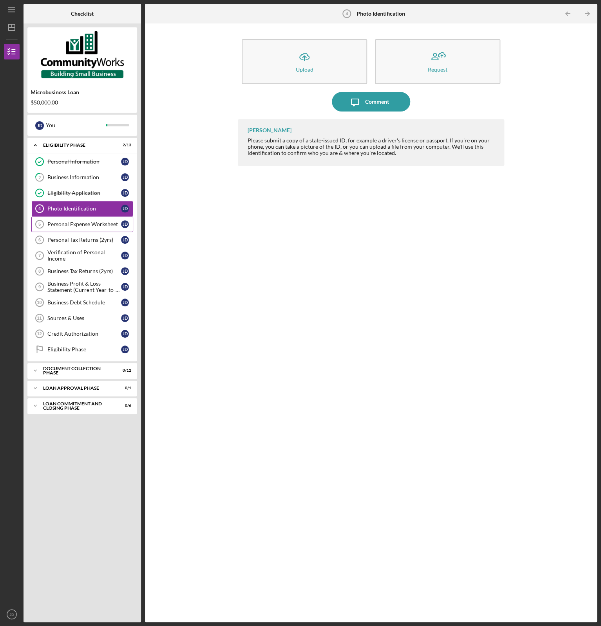
click at [94, 219] on link "Personal Expense Worksheet 5 Personal Expense Worksheet [PERSON_NAME]" at bounding box center [82, 225] width 102 height 16
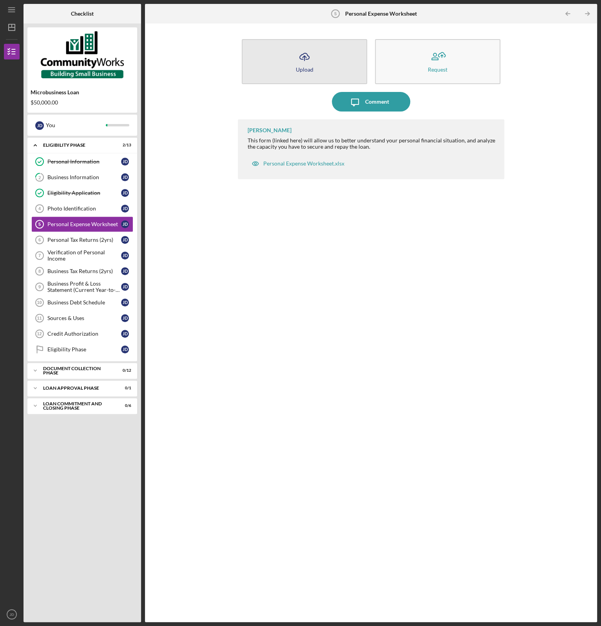
click at [326, 70] on button "Icon/Upload Upload" at bounding box center [304, 61] width 125 height 45
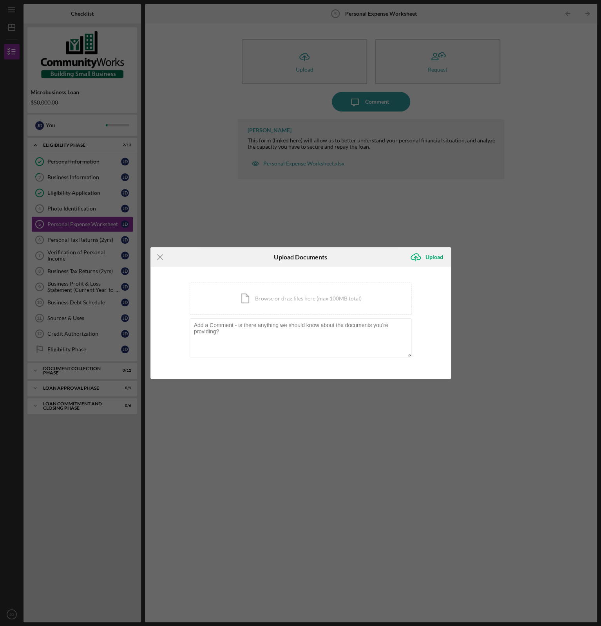
click at [325, 223] on div "Icon/Menu Close Upload Documents Icon/Upload Upload You're uploading documents …" at bounding box center [300, 313] width 601 height 626
click at [160, 261] on icon "Icon/Menu Close" at bounding box center [160, 257] width 20 height 20
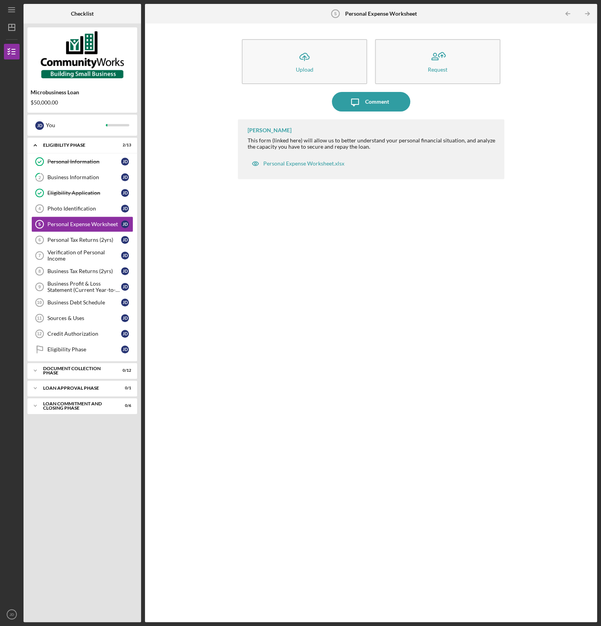
click at [216, 227] on div "Icon/Upload Upload Request Icon/Message Comment [PERSON_NAME] This form (linked…" at bounding box center [371, 322] width 444 height 591
drag, startPoint x: 437, startPoint y: 325, endPoint x: 381, endPoint y: 315, distance: 56.8
click at [381, 315] on div "[PERSON_NAME] This form (linked here) will allow us to better understand your p…" at bounding box center [371, 364] width 266 height 491
